Goal: Task Accomplishment & Management: Manage account settings

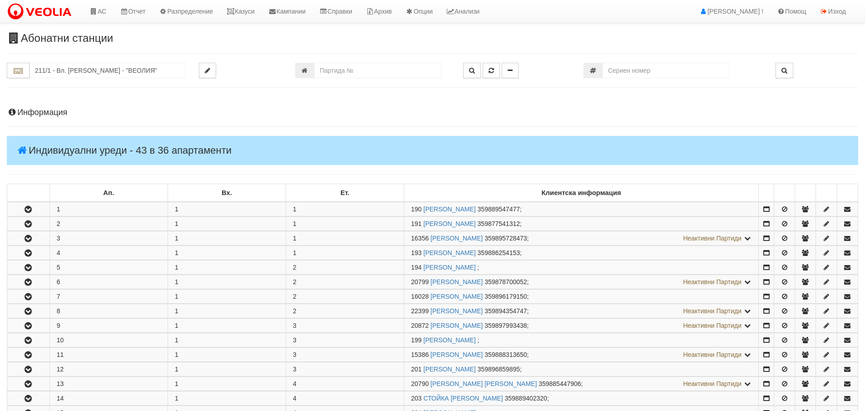
scroll to position [273, 0]
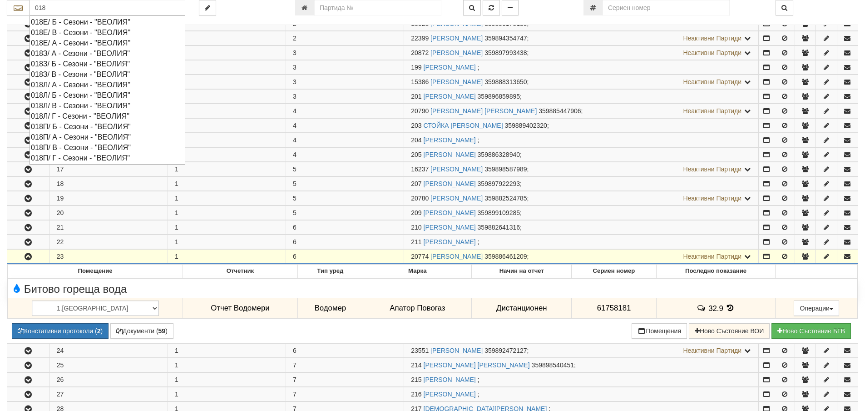
click at [58, 116] on div "018Л/ Г - Сезони - "ВЕОЛИЯ"" at bounding box center [107, 116] width 153 height 10
type input "018Л/ Г - Сезони - "ВЕОЛИЯ""
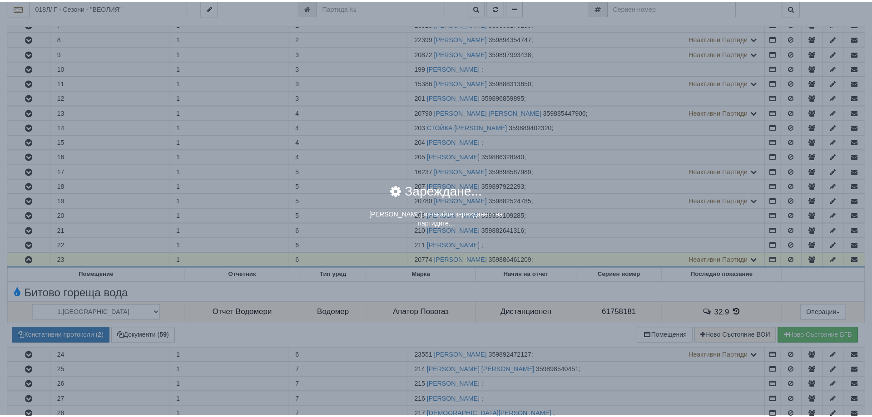
scroll to position [0, 0]
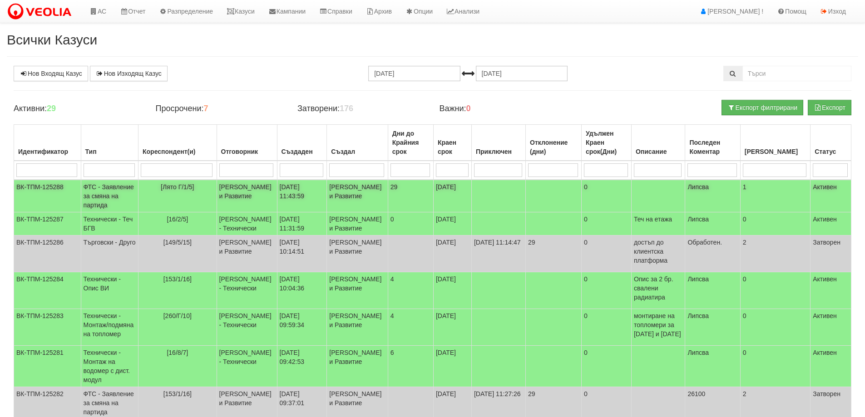
click at [236, 192] on td "Миглена Михова - Клиенти и Развитие" at bounding box center [247, 196] width 60 height 33
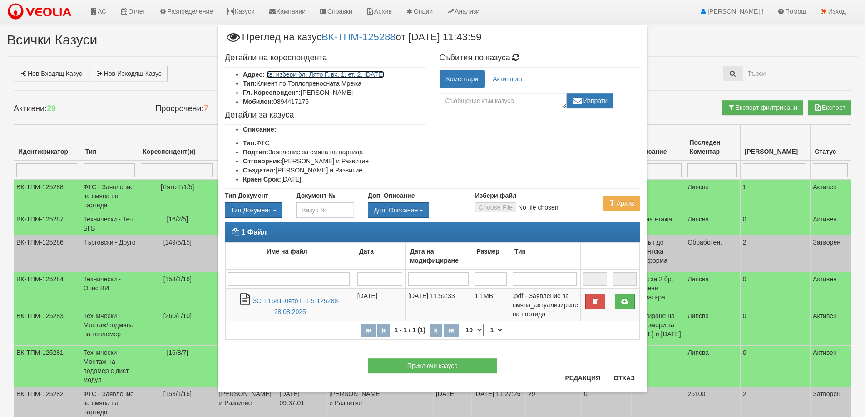
click at [366, 74] on link "кв. избери бл. Лято Г, вх. 1, ет. 2, ап. 5" at bounding box center [326, 74] width 118 height 7
click at [579, 377] on button "Редакция" at bounding box center [583, 378] width 46 height 15
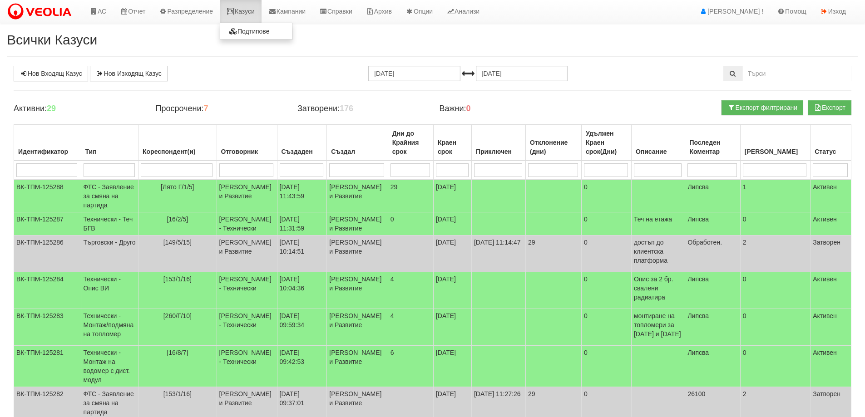
click at [252, 8] on link "Казуси" at bounding box center [241, 11] width 42 height 23
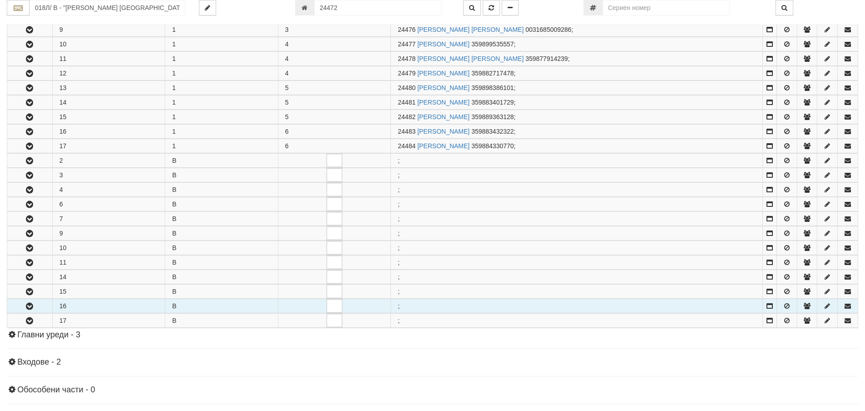
scroll to position [419, 0]
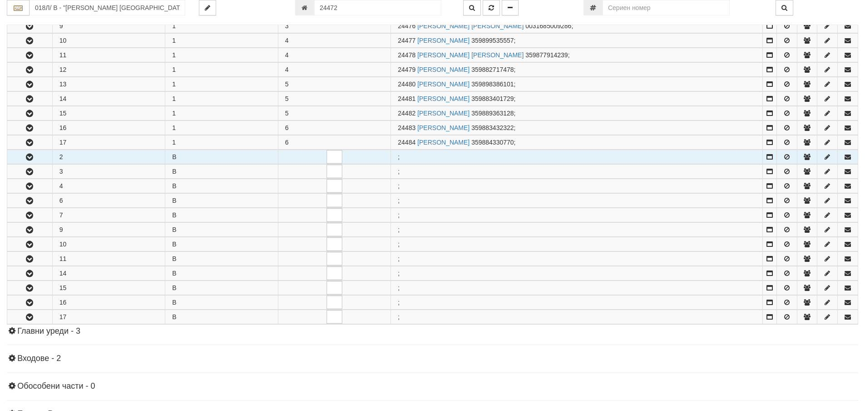
click at [25, 153] on button "button" at bounding box center [29, 157] width 45 height 14
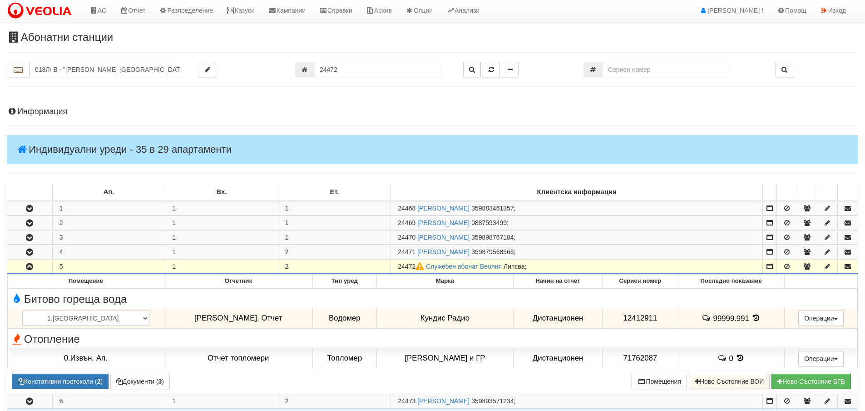
scroll to position [0, 0]
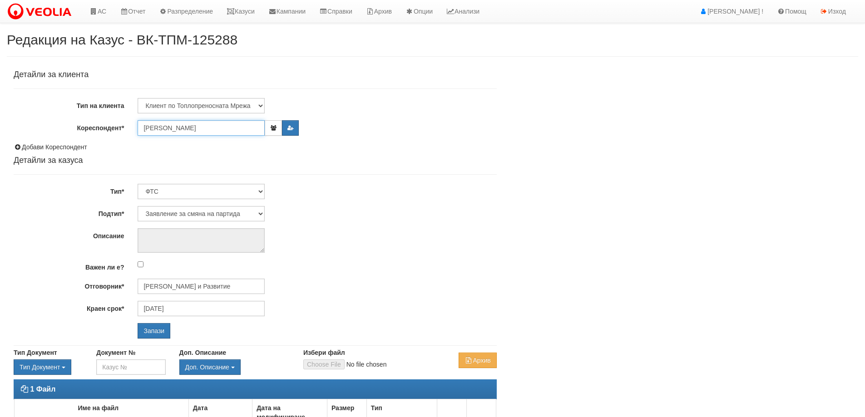
click at [254, 129] on input "Недялка Тодорова Павлова" at bounding box center [201, 127] width 127 height 15
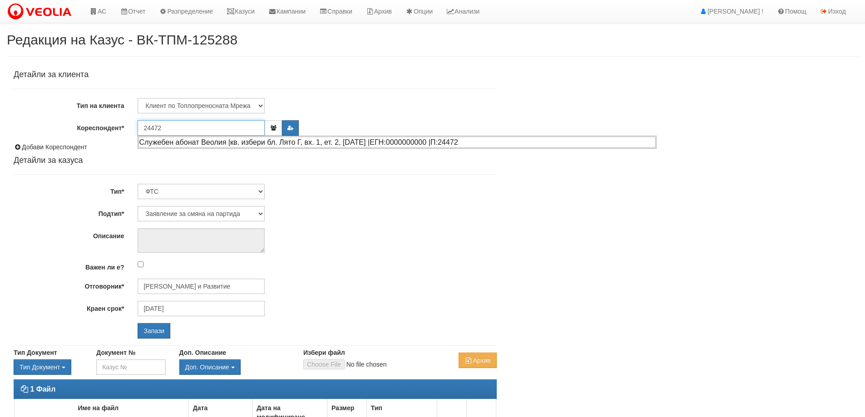
click at [236, 142] on div "Служебен абонат Веолия |кв. избери бл. Лято Г, вх. 1, ет. 2, ап. 5 |ЕГН:0000000…" at bounding box center [397, 142] width 517 height 11
type input "Недялка Тодорова Павлова"
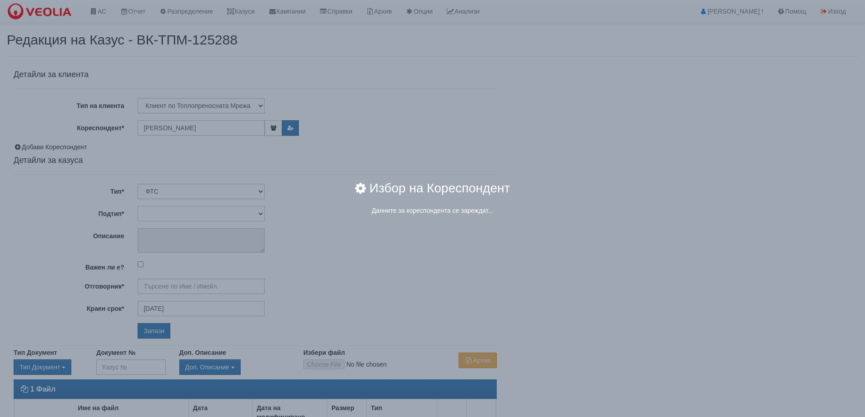
type input "Миглена Михова - Клиенти и Развитие"
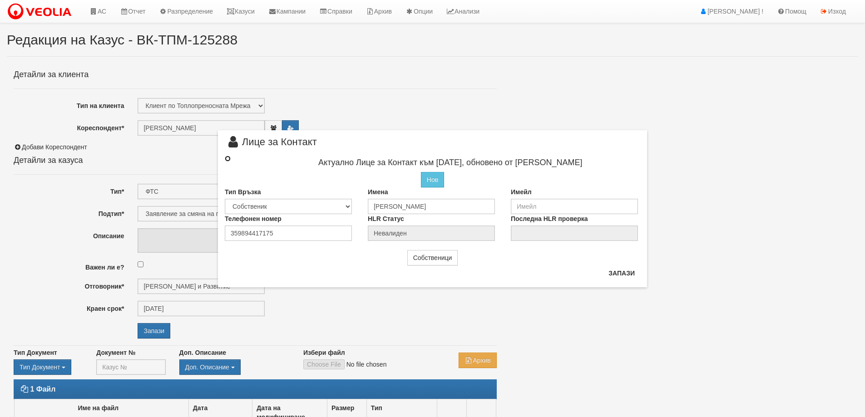
click at [229, 158] on input "radio" at bounding box center [228, 159] width 6 height 6
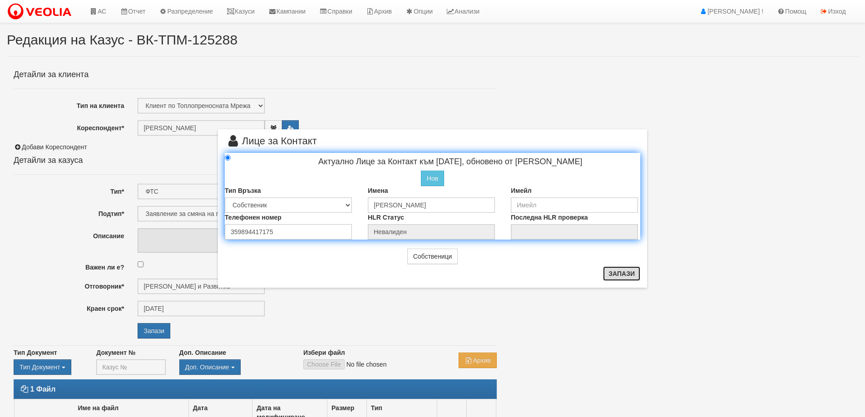
click at [608, 274] on button "Запази" at bounding box center [621, 274] width 37 height 15
radio input "true"
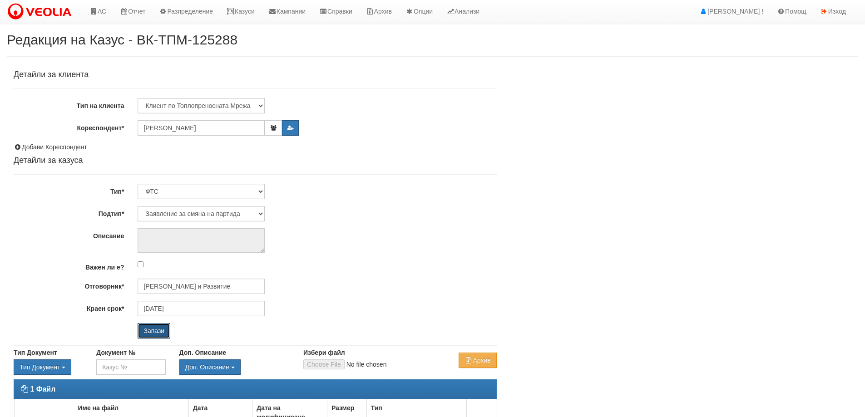
click at [156, 333] on input "Запази" at bounding box center [154, 330] width 33 height 15
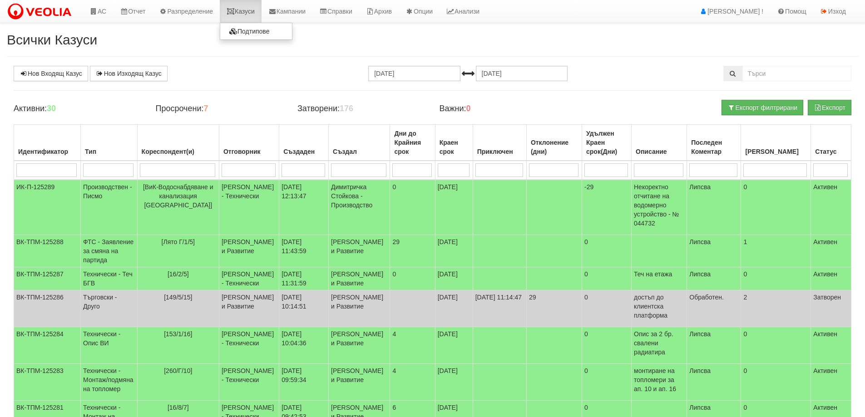
click at [235, 9] on icon at bounding box center [231, 11] width 8 height 6
click at [245, 16] on link "Казуси" at bounding box center [241, 11] width 42 height 23
